Goal: Information Seeking & Learning: Learn about a topic

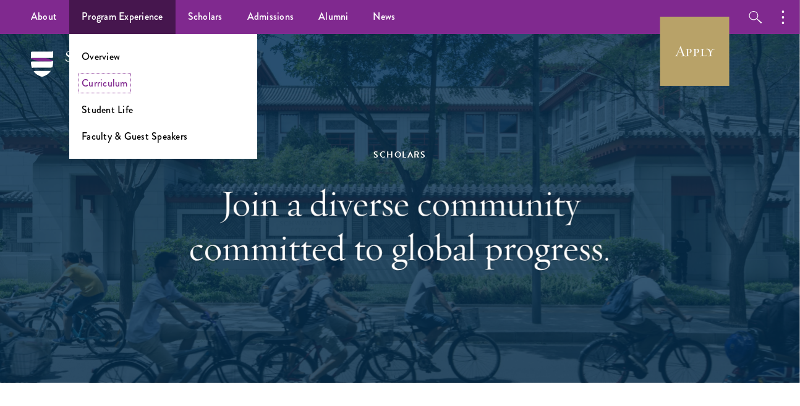
click at [122, 86] on link "Curriculum" at bounding box center [105, 83] width 46 height 14
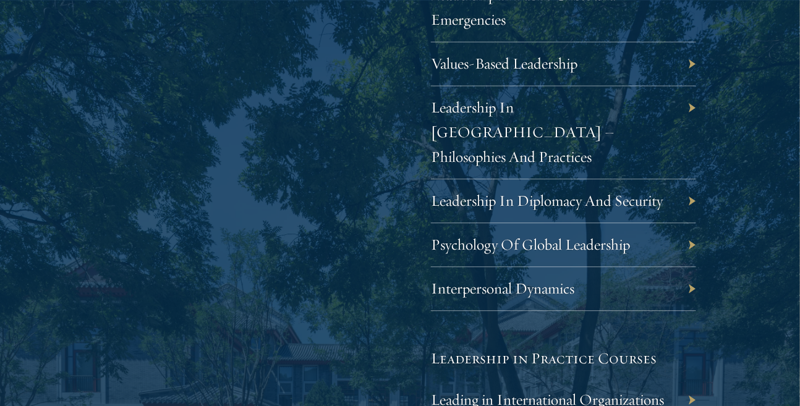
scroll to position [2338, 0]
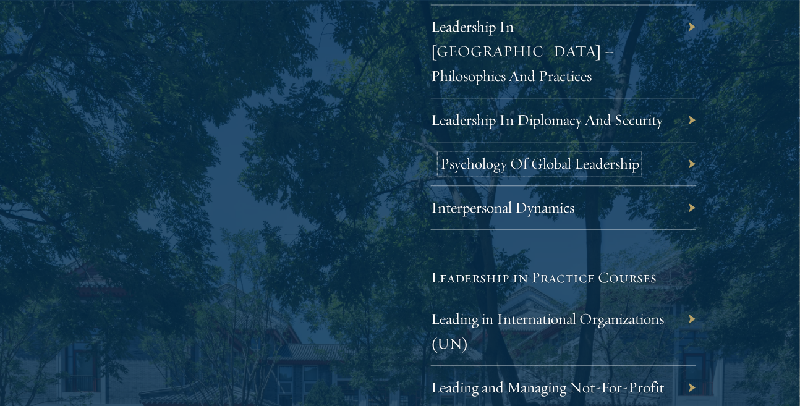
click at [463, 154] on link "Psychology Of Global Leadership" at bounding box center [539, 163] width 199 height 19
click at [439, 189] on div "Interpersonal Dynamics" at bounding box center [563, 208] width 265 height 44
click at [455, 198] on link "Interpersonal Dynamics" at bounding box center [512, 207] width 144 height 19
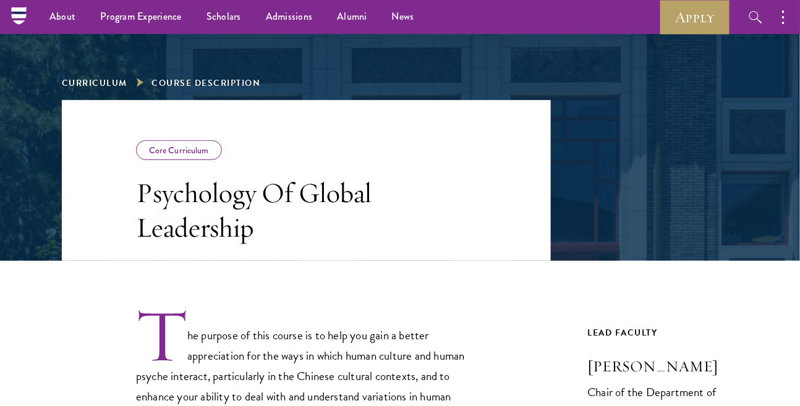
scroll to position [25, 0]
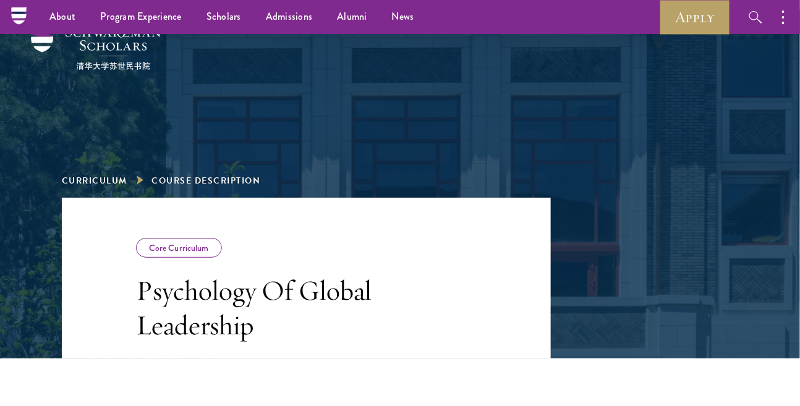
click at [192, 242] on div "Core Curriculum" at bounding box center [179, 248] width 86 height 20
click at [174, 253] on div "Core Curriculum" at bounding box center [179, 248] width 86 height 20
click at [105, 177] on link "Curriculum" at bounding box center [95, 180] width 66 height 13
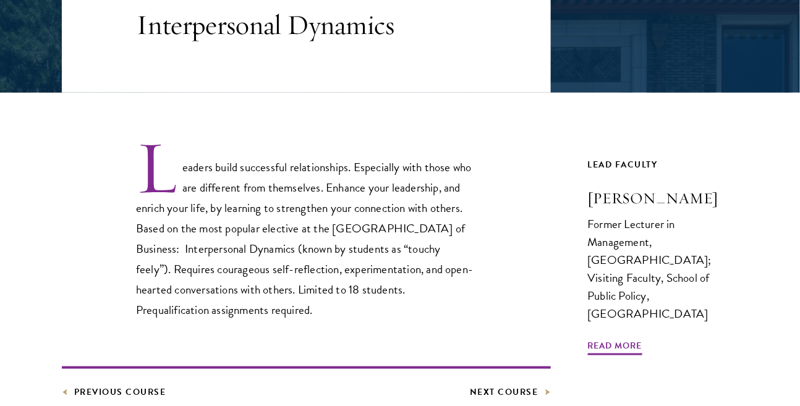
scroll to position [301, 0]
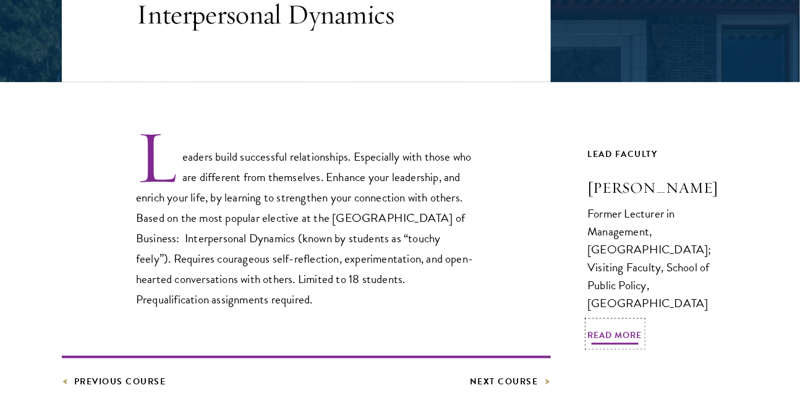
click at [617, 328] on span "Read More" at bounding box center [615, 337] width 54 height 19
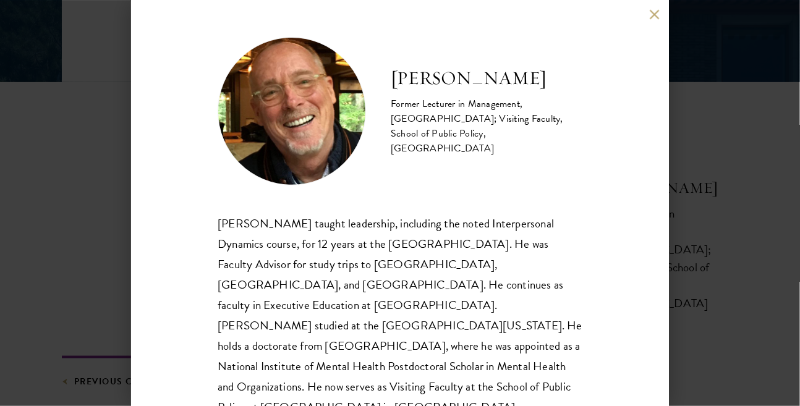
click at [651, 20] on div "Gary Dexter Former Lecturer in Management, Stanford Graduate School of Business…" at bounding box center [400, 203] width 538 height 406
click at [652, 14] on button at bounding box center [655, 14] width 11 height 11
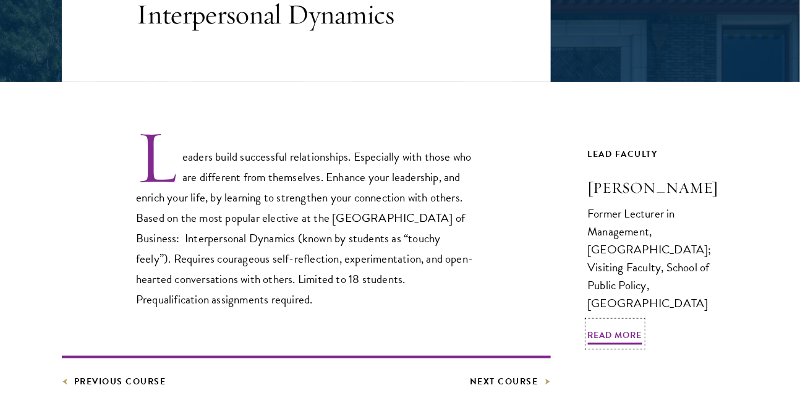
click at [596, 184] on h3 "Gary Dexter" at bounding box center [663, 188] width 151 height 21
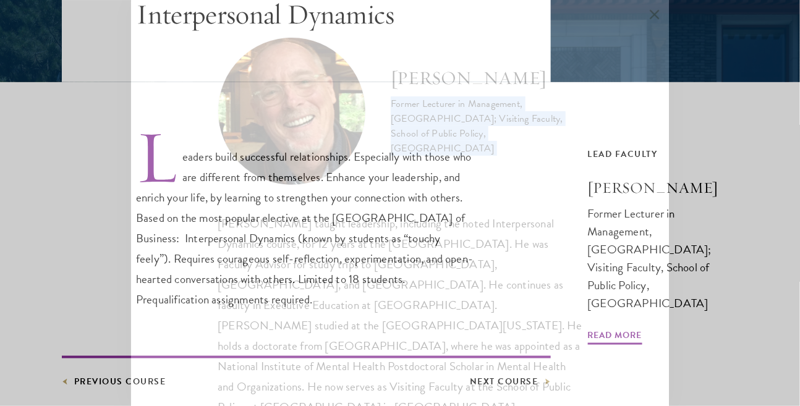
click at [596, 184] on div "Gary Dexter Former Lecturer in Management, Stanford Graduate School of Business…" at bounding box center [400, 203] width 538 height 406
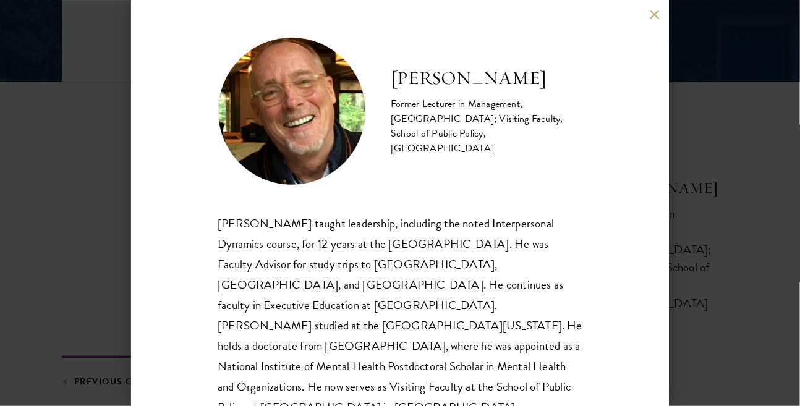
click at [423, 138] on div "Former Lecturer in Management, Stanford Graduate School of Business; Visiting F…" at bounding box center [487, 126] width 192 height 59
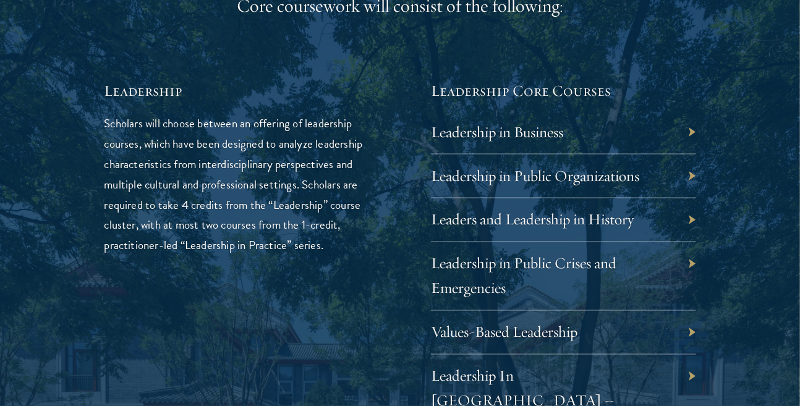
scroll to position [2005, 0]
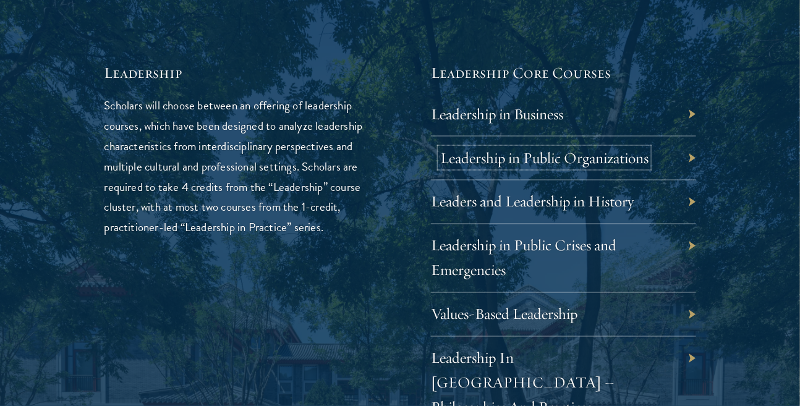
click at [511, 153] on link "Leadership in Public Organizations" at bounding box center [544, 157] width 208 height 19
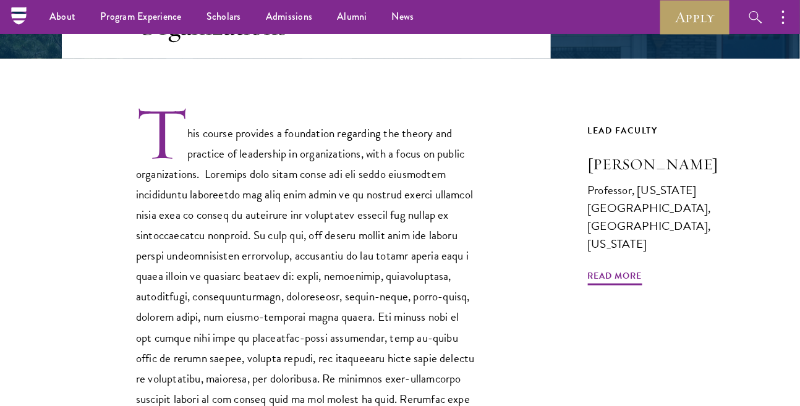
scroll to position [317, 0]
